Goal: Task Accomplishment & Management: Manage account settings

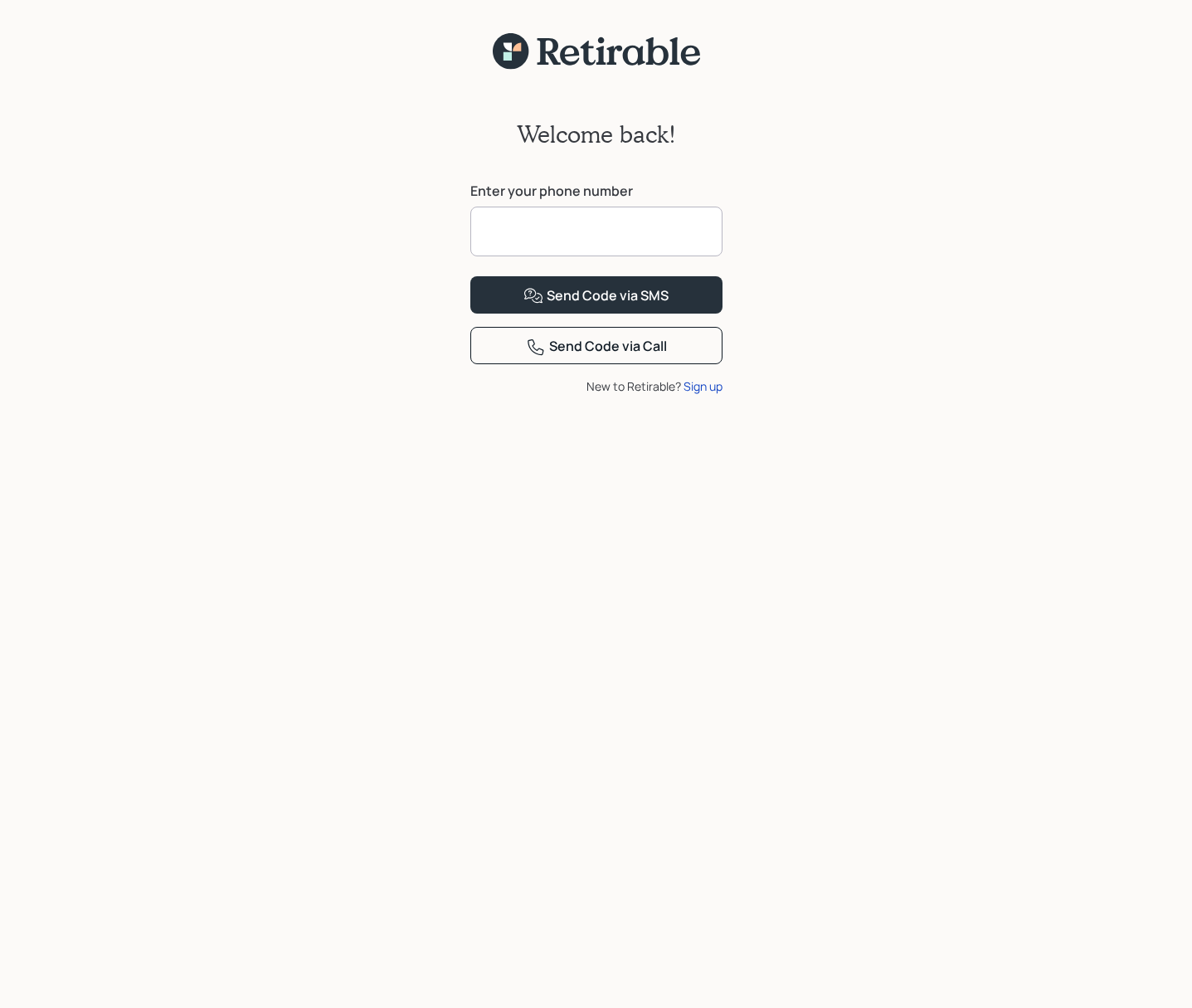
click at [514, 227] on input at bounding box center [596, 231] width 252 height 50
type input "**********"
click at [470, 276] on button "Send Code via SMS" at bounding box center [596, 295] width 252 height 37
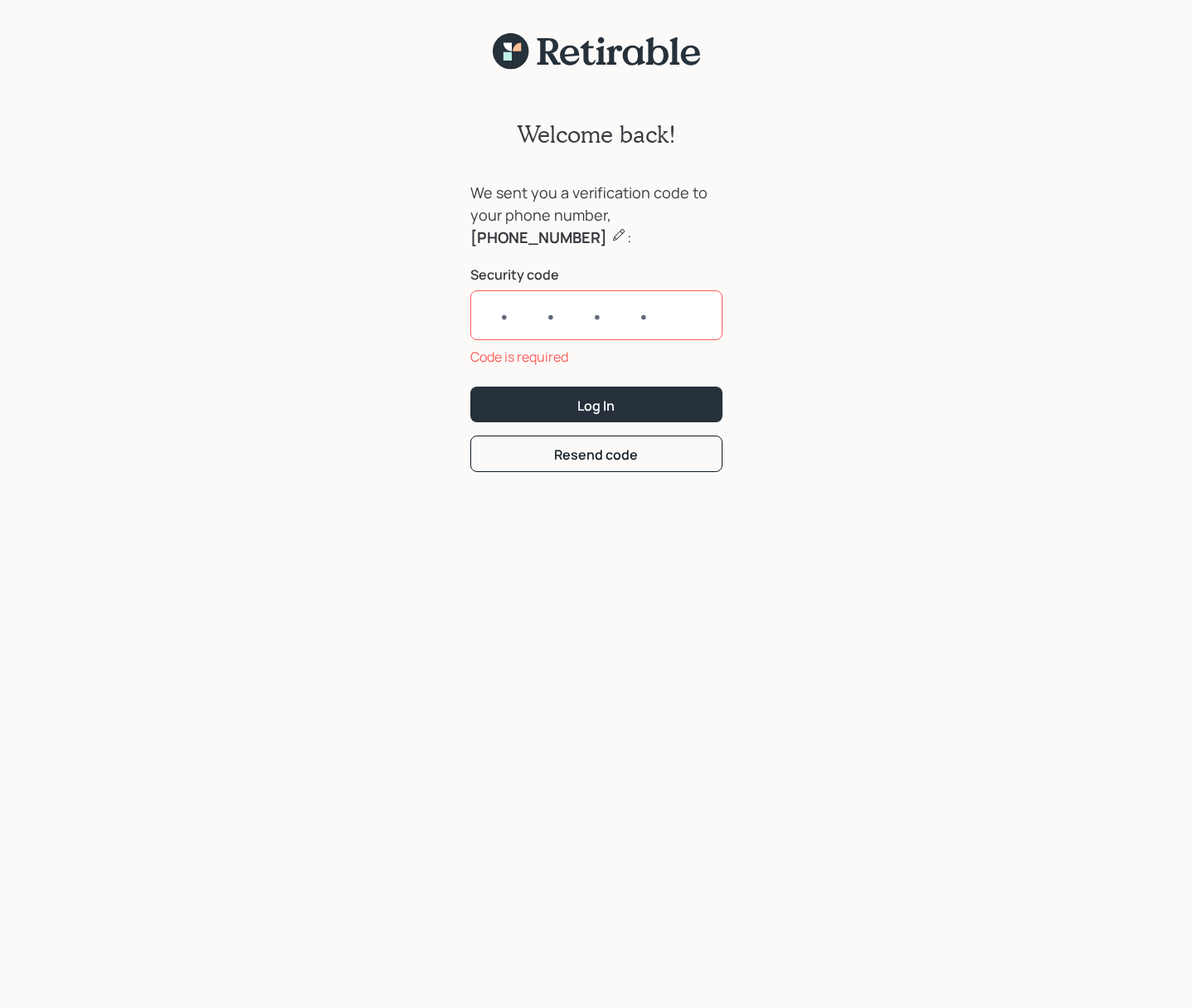
paste input "2035"
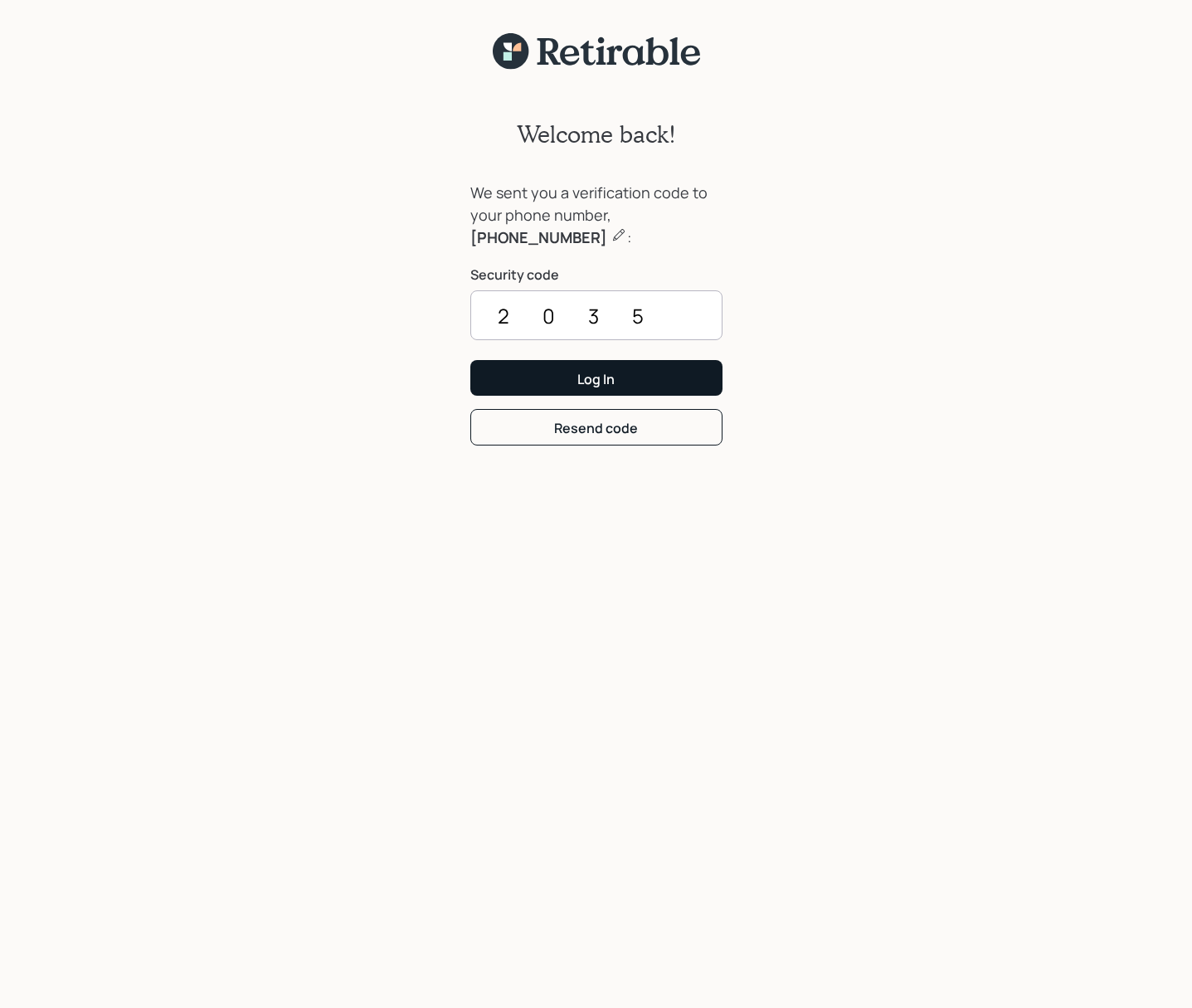
type input "2035"
click at [631, 382] on button "Log In" at bounding box center [596, 377] width 252 height 36
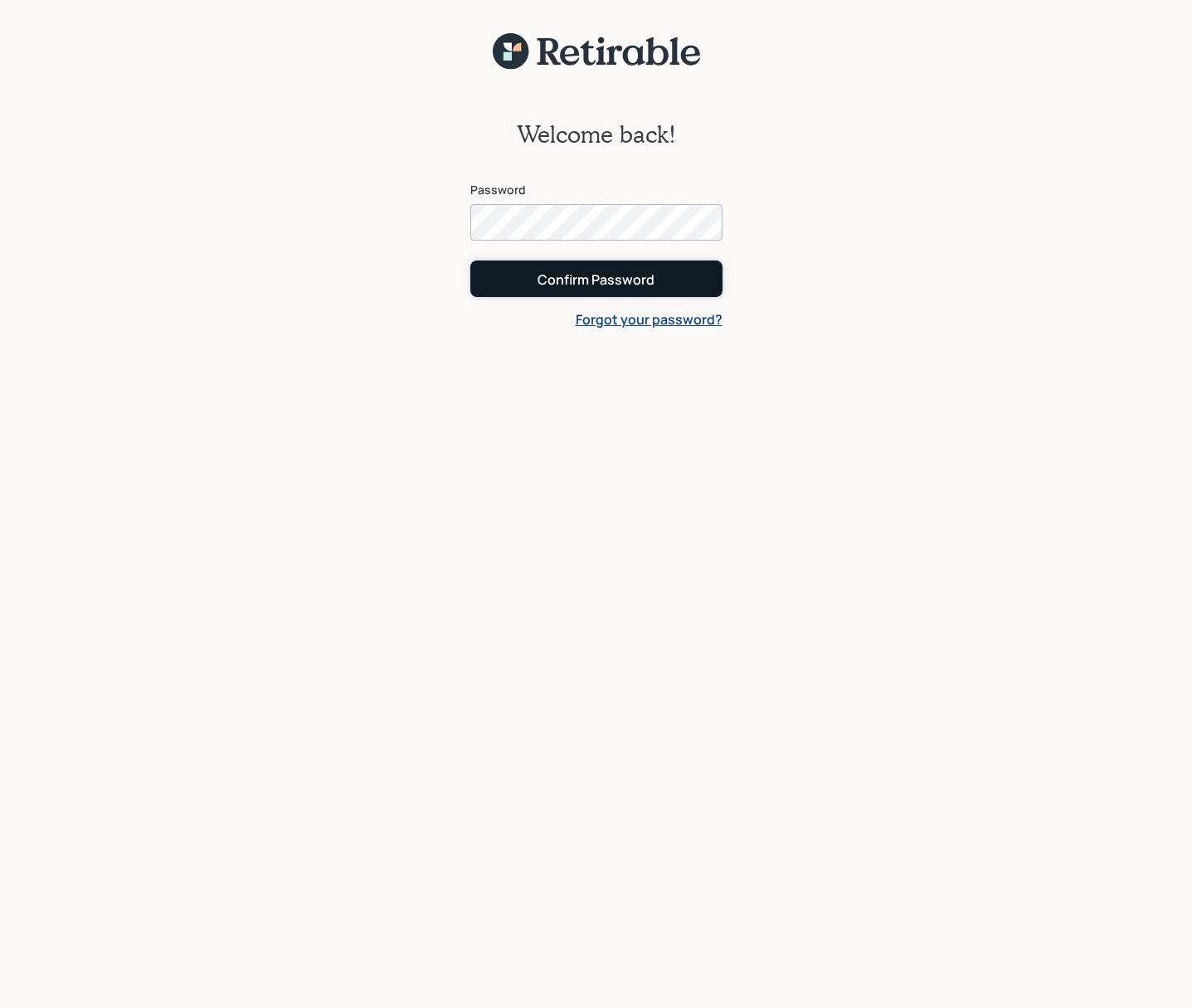
click at [560, 282] on div "Confirm Password" at bounding box center [596, 279] width 117 height 18
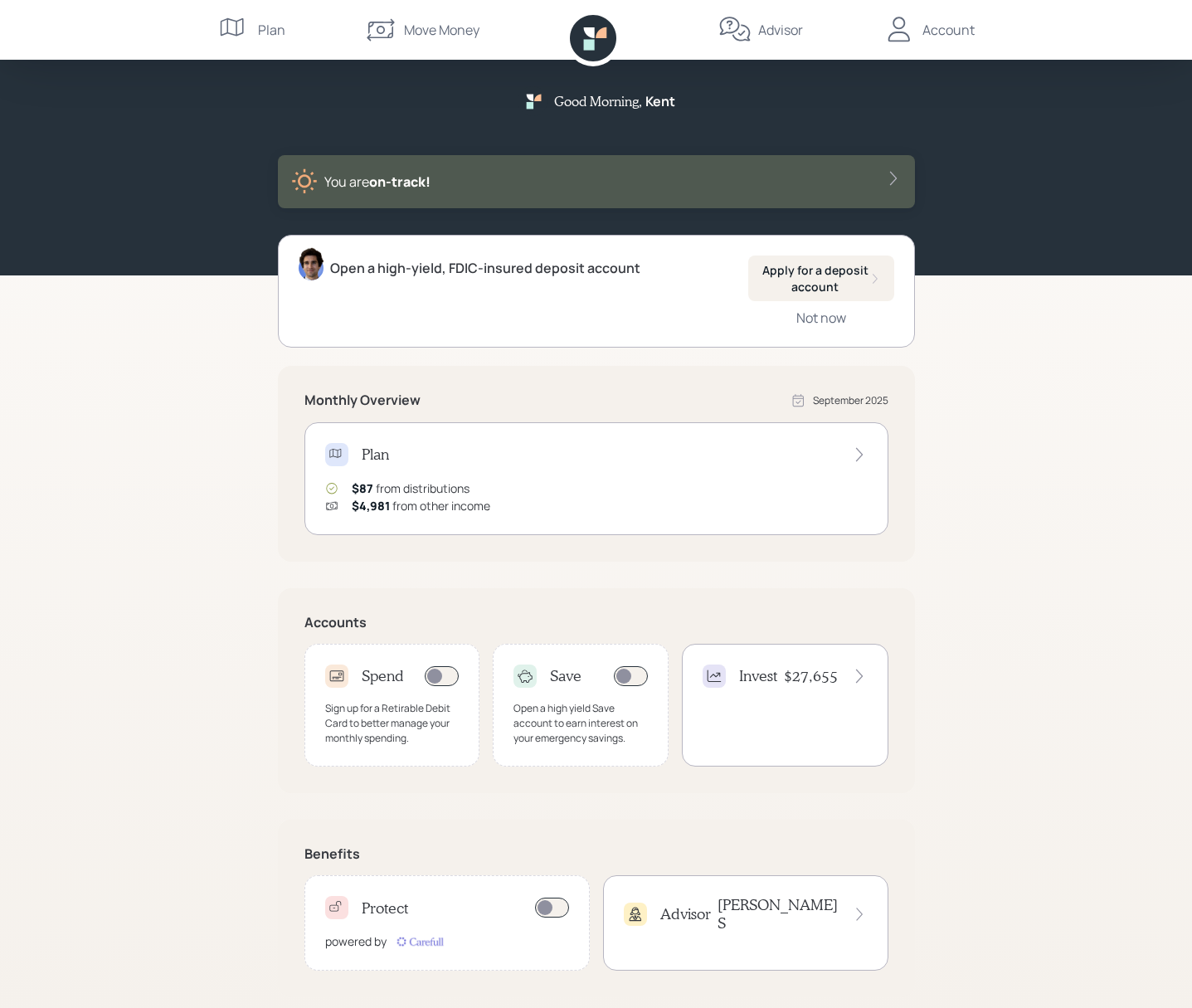
click at [467, 477] on div "Plan $87 from distributions $4,981 from other income" at bounding box center [596, 479] width 584 height 113
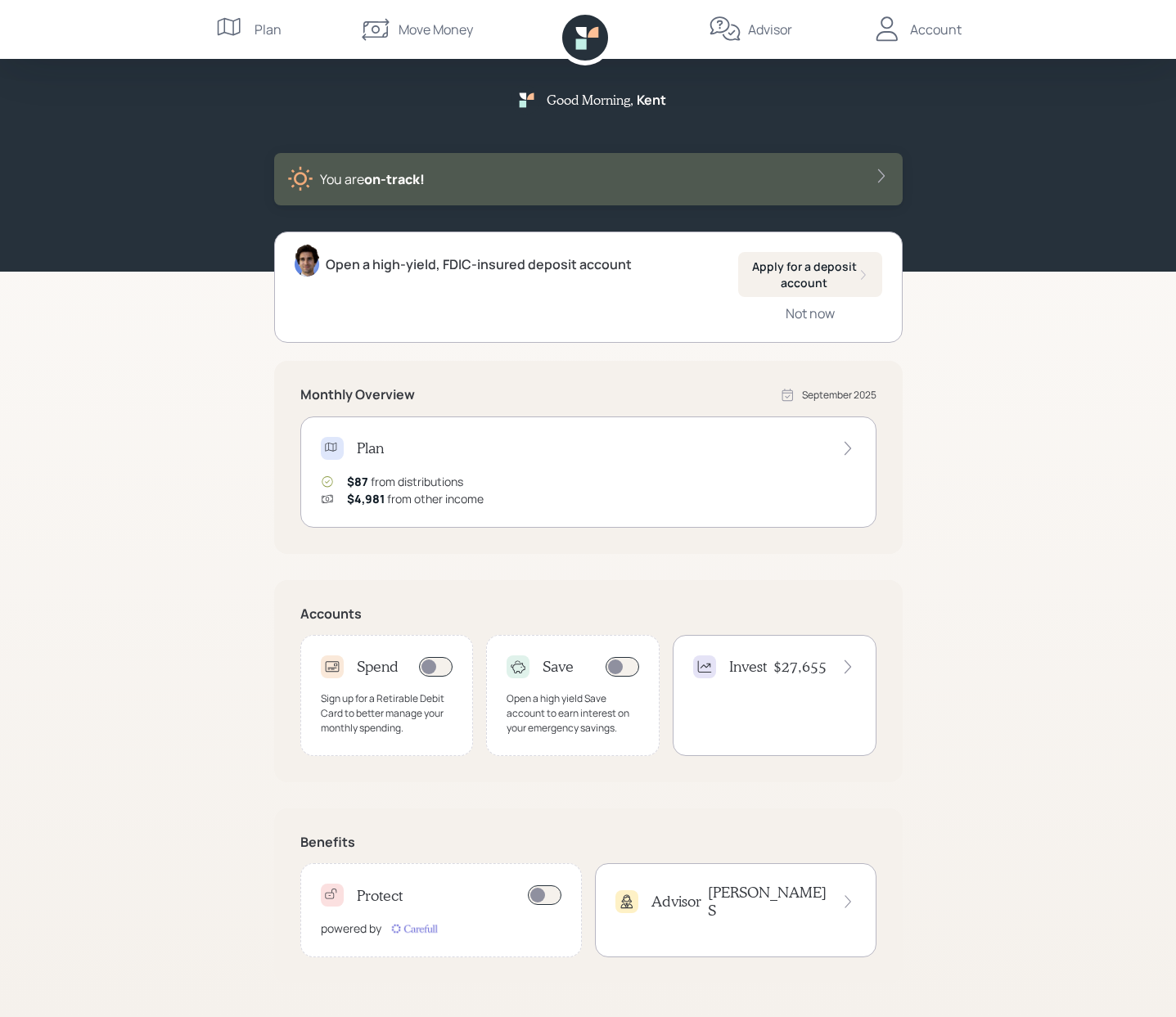
click at [701, 905] on div "Advisor [PERSON_NAME]" at bounding box center [735, 900] width 241 height 35
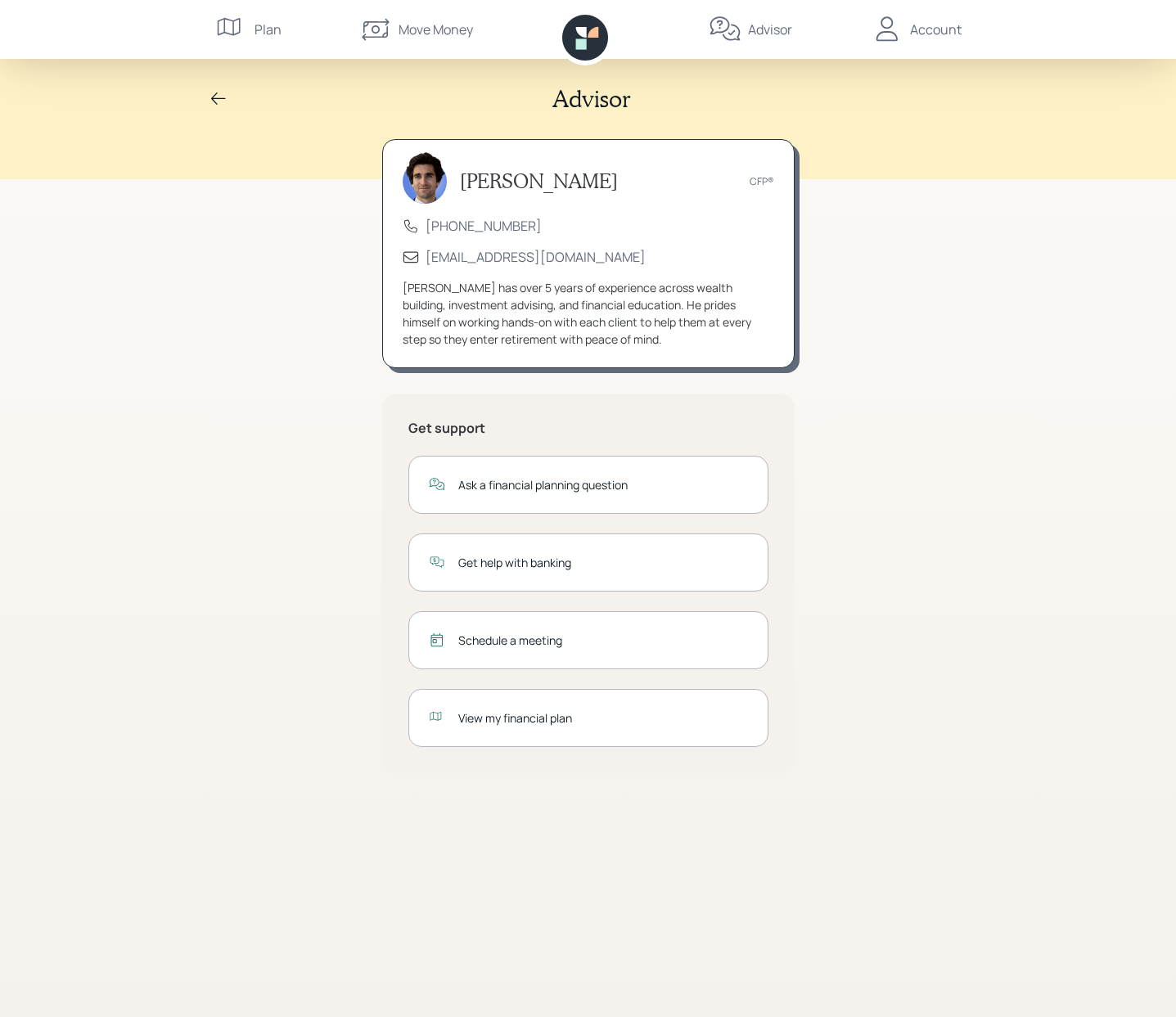
click at [890, 24] on icon at bounding box center [887, 29] width 33 height 33
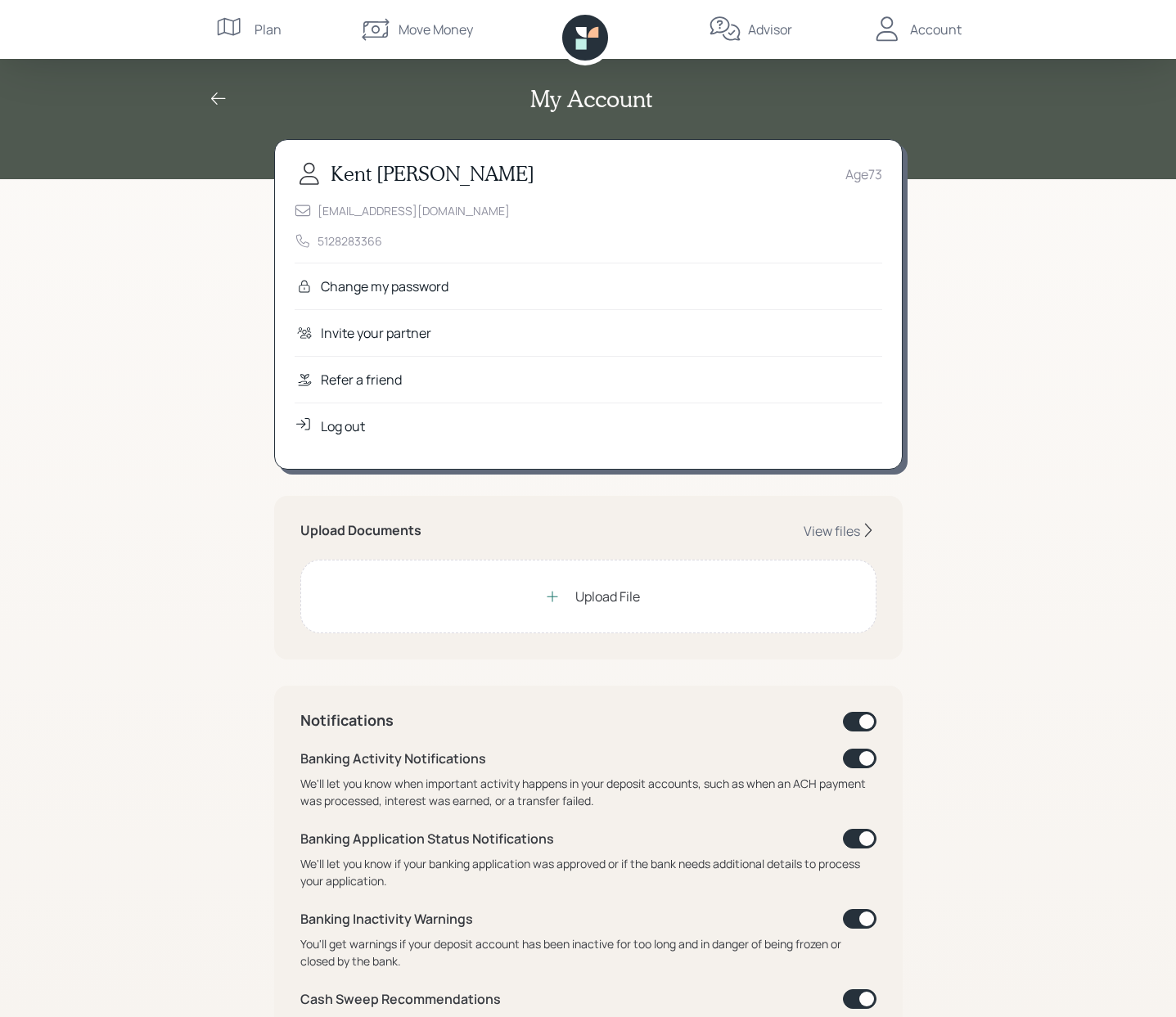
click at [724, 30] on icon at bounding box center [724, 28] width 30 height 24
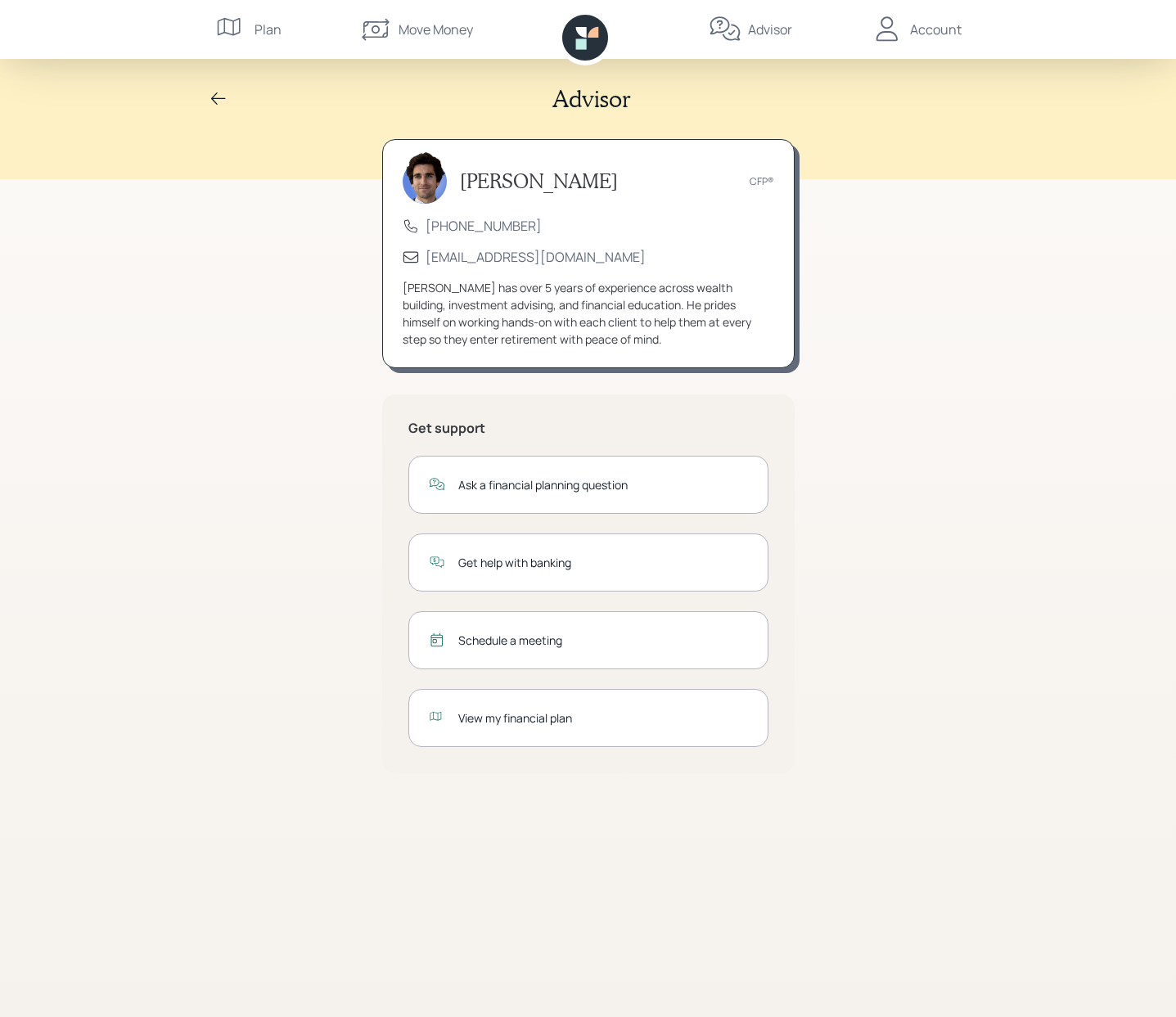
click at [582, 39] on icon at bounding box center [585, 37] width 45 height 45
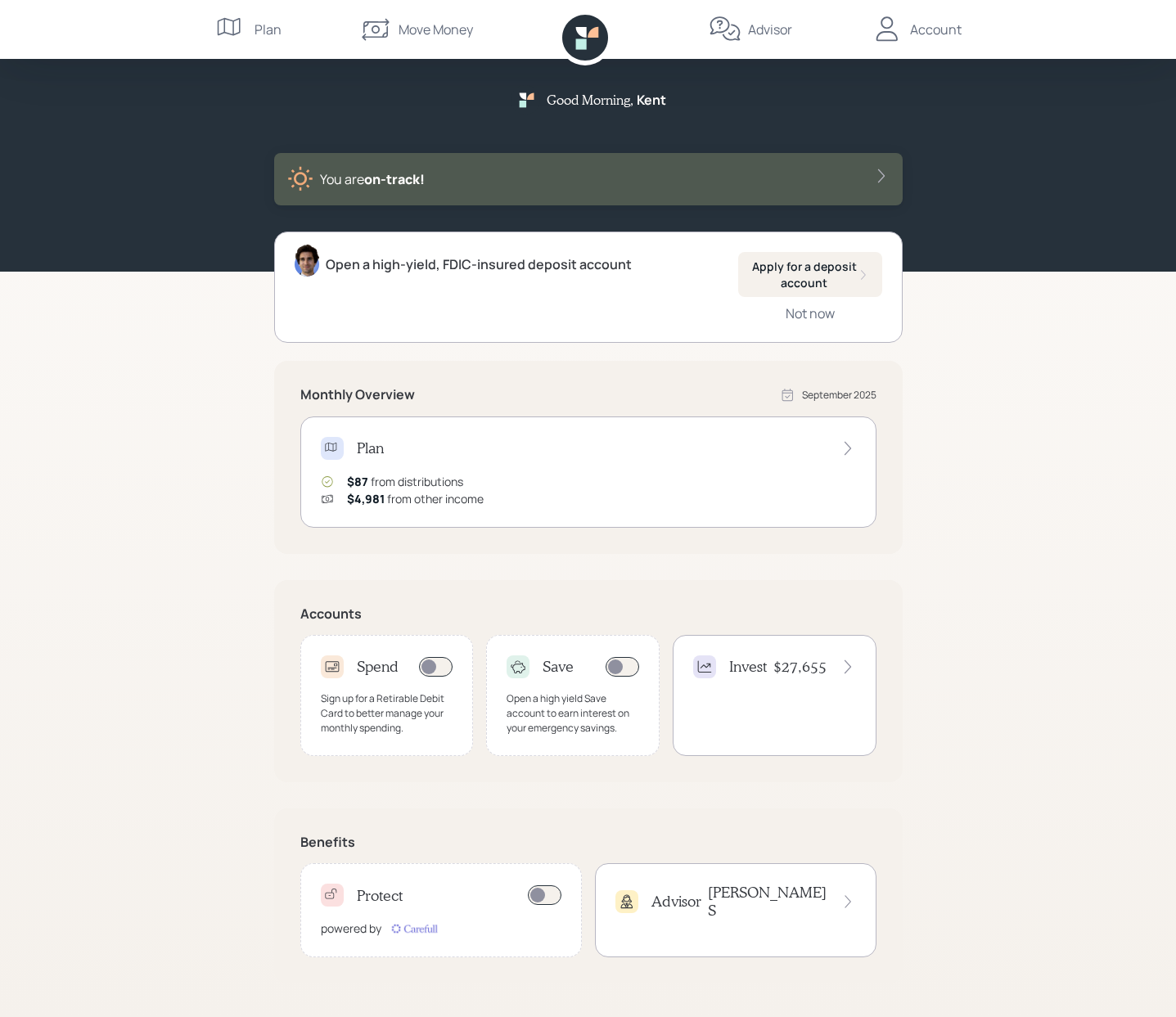
click at [825, 447] on div "Plan" at bounding box center [588, 448] width 535 height 23
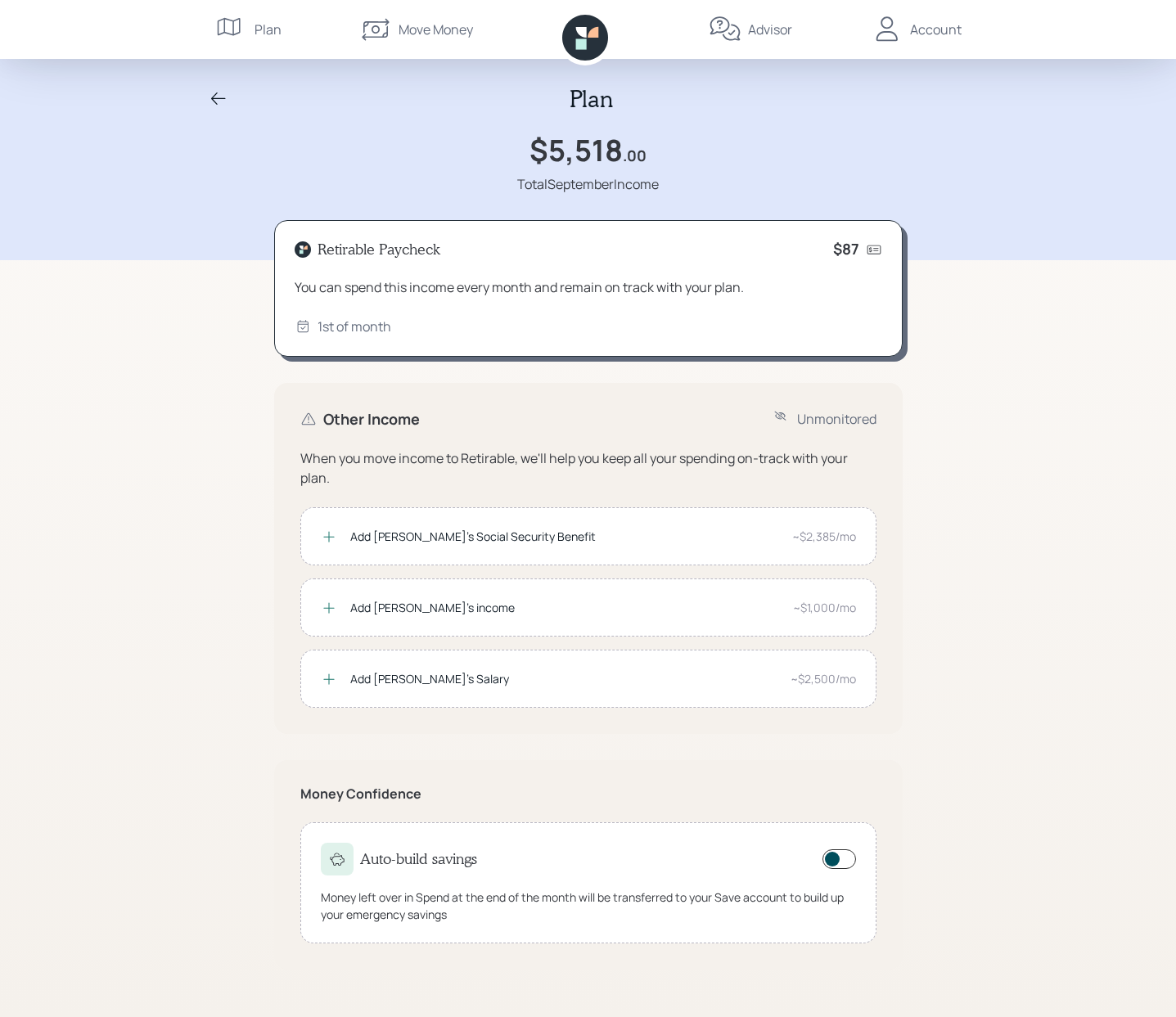
click at [401, 27] on div "Move Money" at bounding box center [435, 29] width 75 height 20
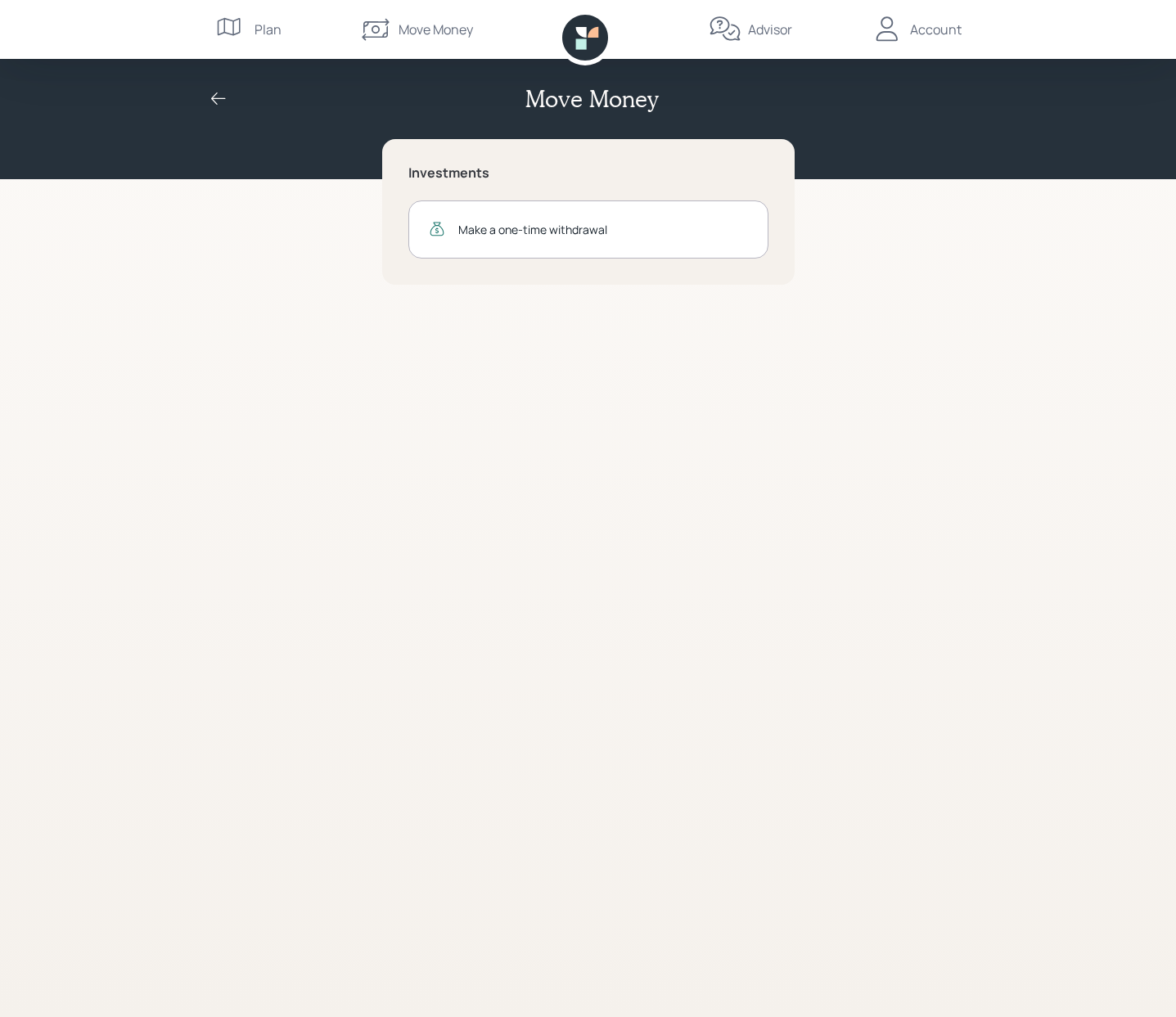
click at [889, 27] on icon at bounding box center [886, 28] width 21 height 25
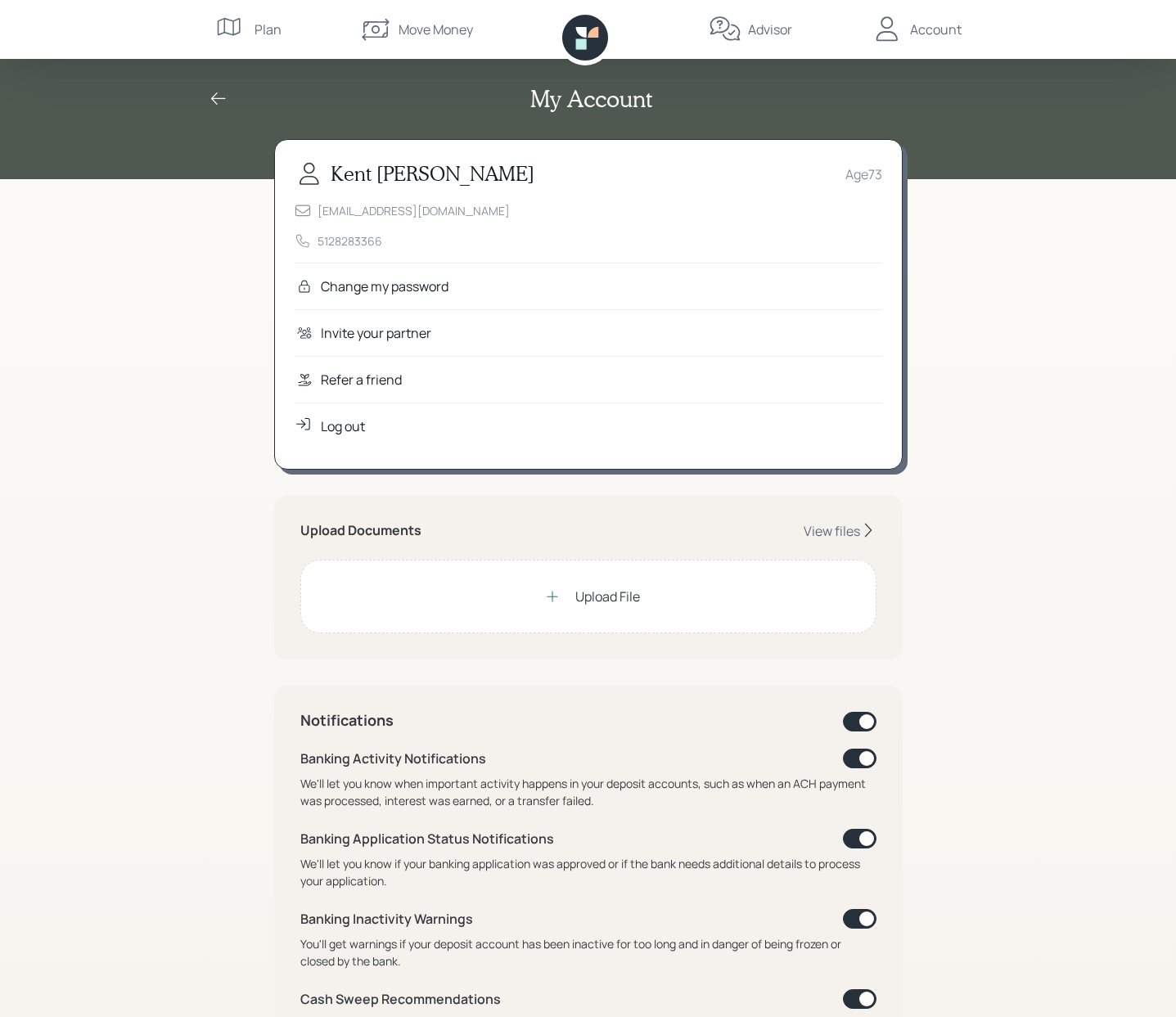
click at [425, 28] on div "Move Money" at bounding box center [435, 29] width 75 height 20
